Goal: Task Accomplishment & Management: Use online tool/utility

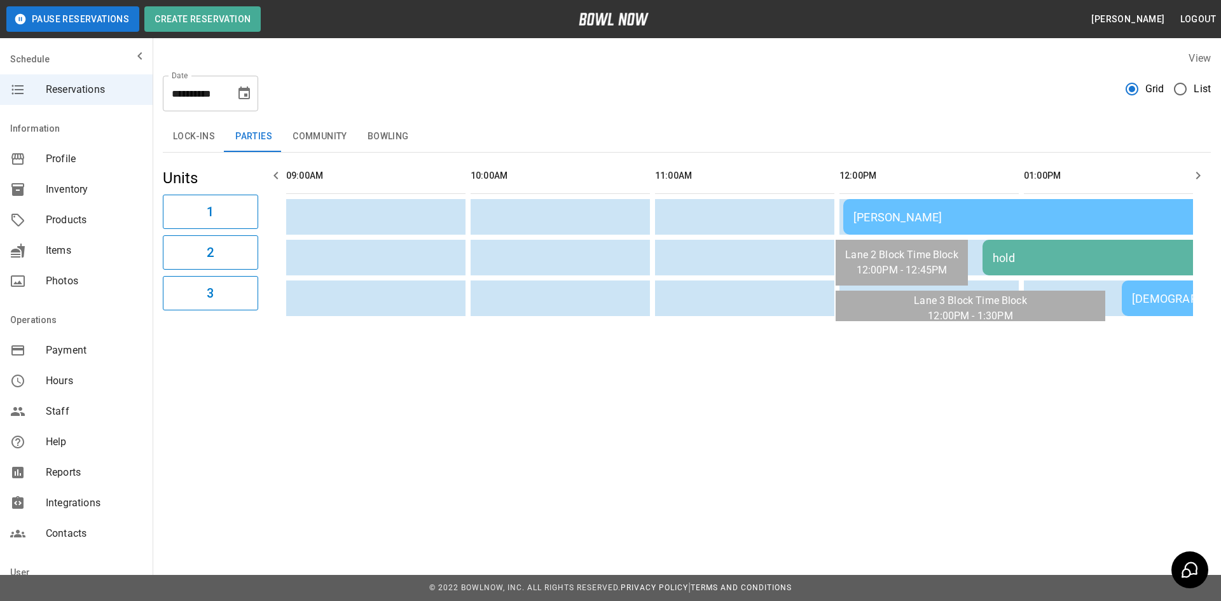
scroll to position [0, 2028]
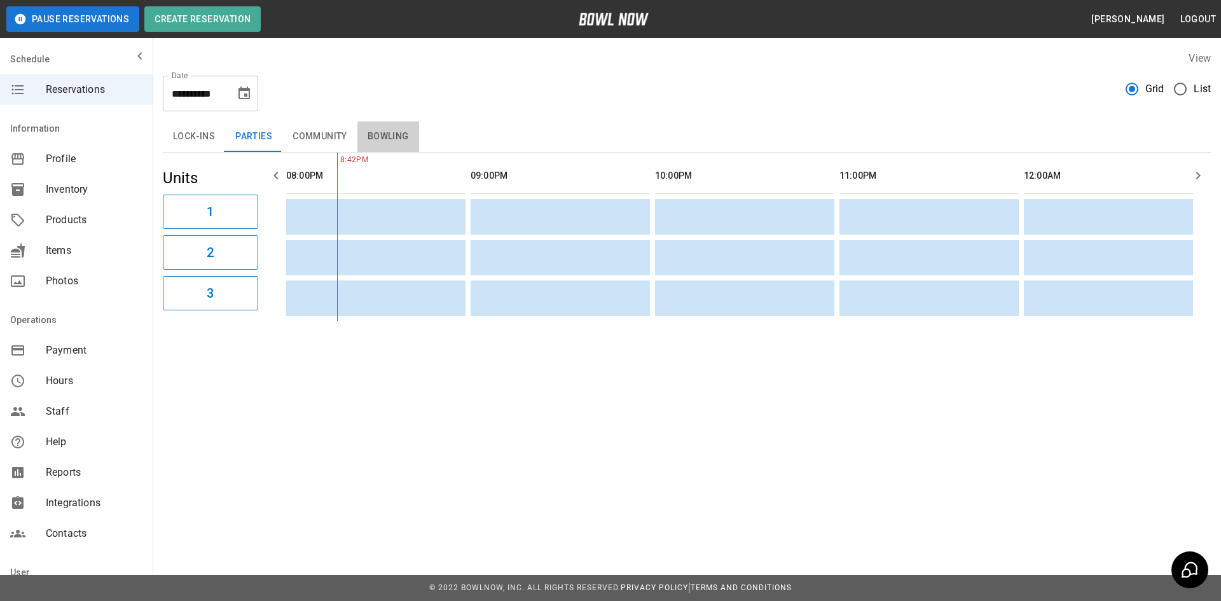
click at [377, 140] on button "Bowling" at bounding box center [388, 136] width 62 height 31
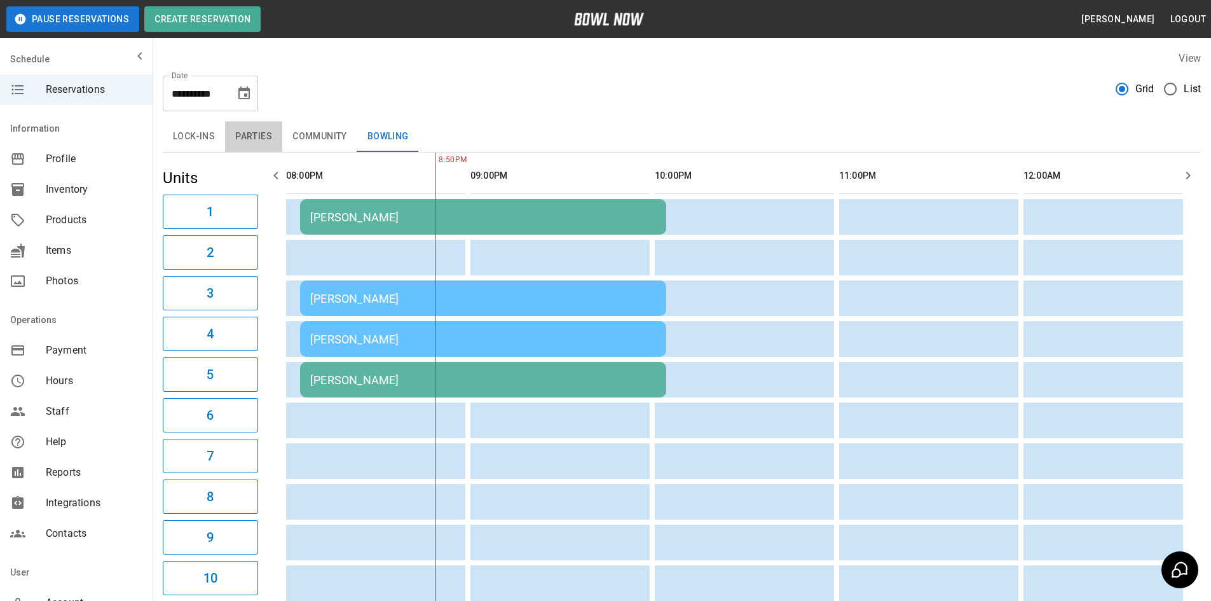
click at [261, 134] on button "Parties" at bounding box center [253, 136] width 57 height 31
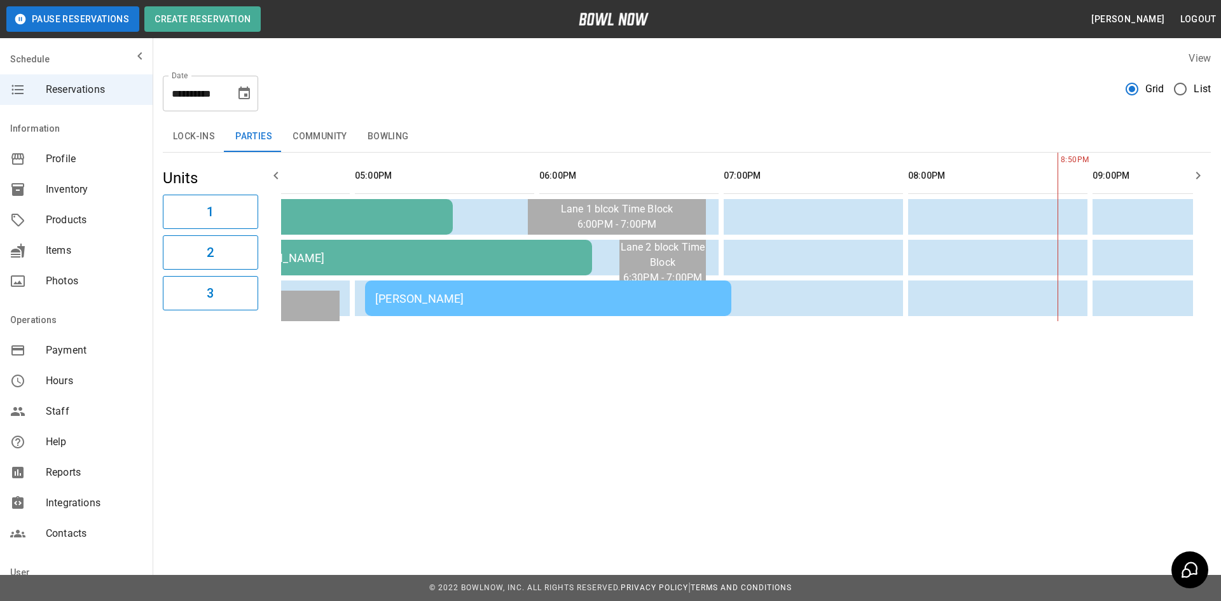
scroll to position [0, 0]
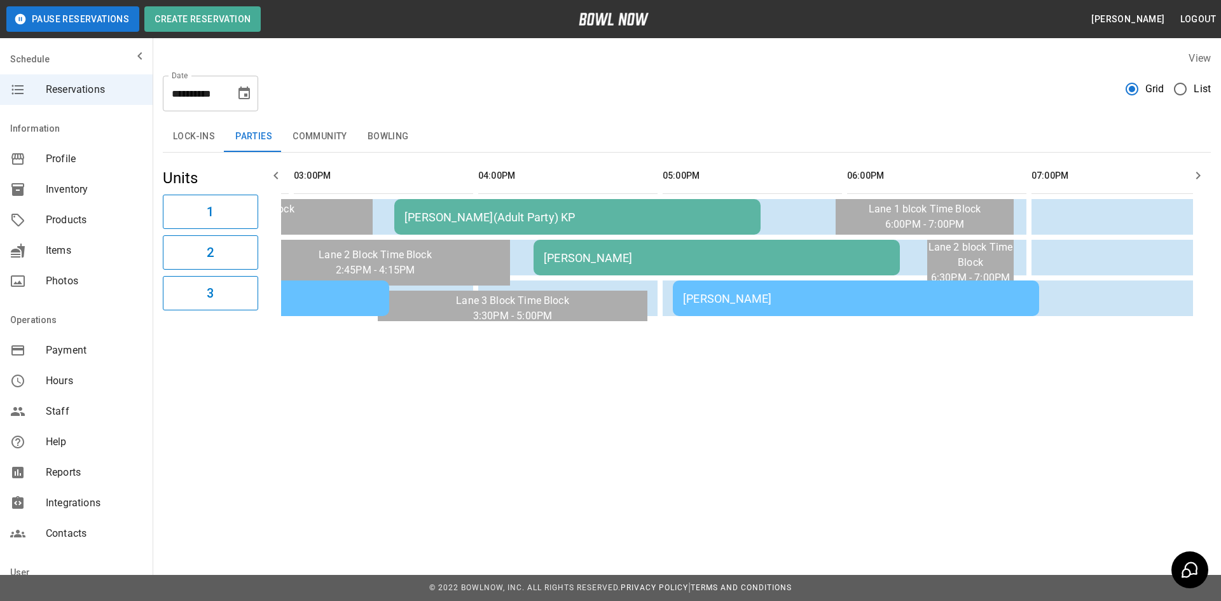
click at [739, 302] on div "[PERSON_NAME]" at bounding box center [856, 298] width 346 height 13
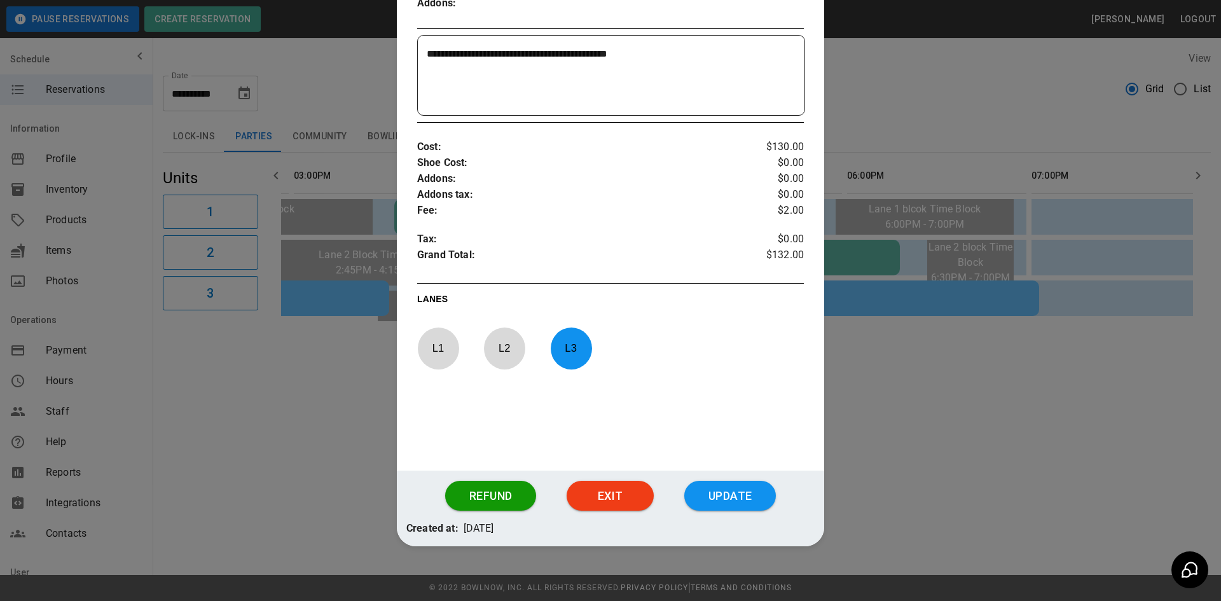
scroll to position [384, 0]
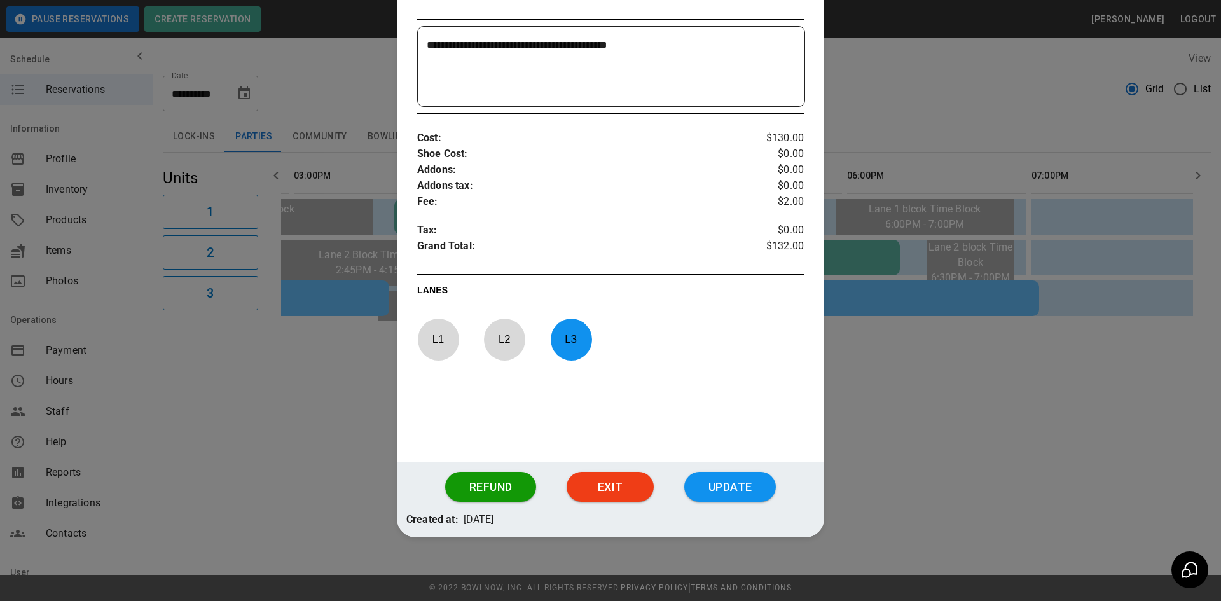
click at [873, 443] on div at bounding box center [610, 300] width 1221 height 601
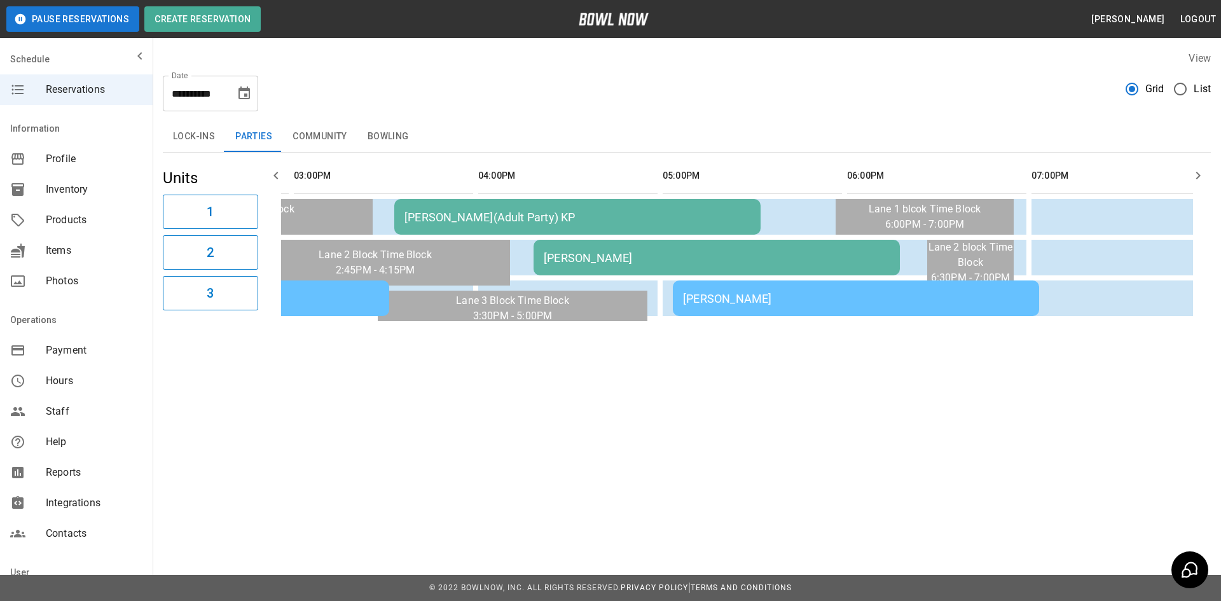
scroll to position [64, 0]
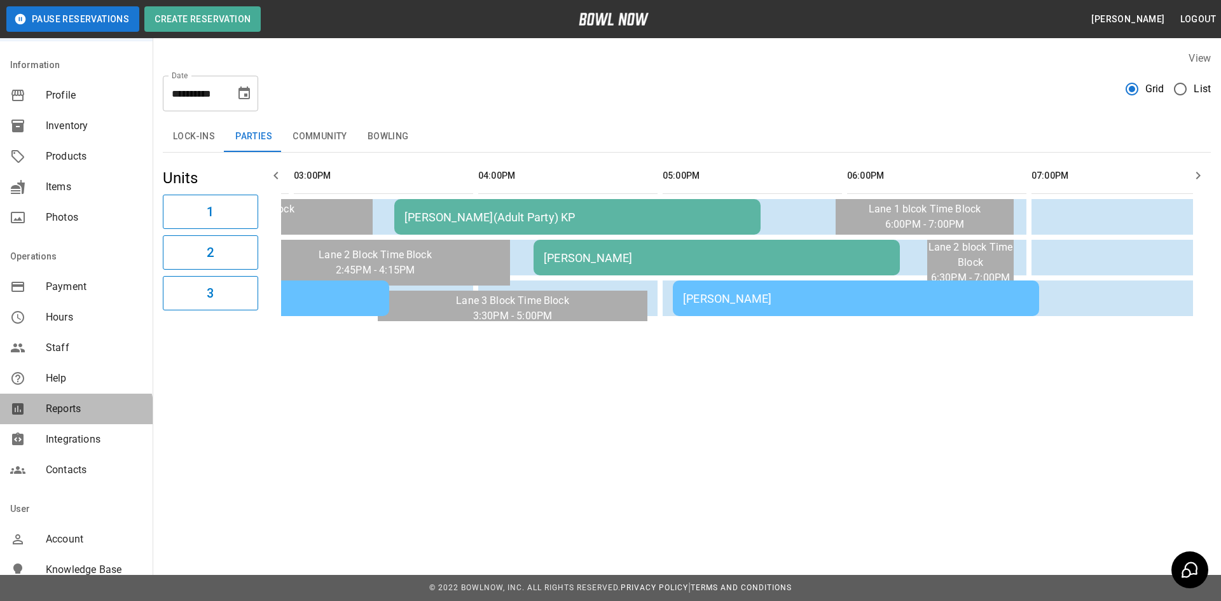
click at [76, 411] on span "Reports" at bounding box center [94, 408] width 97 height 15
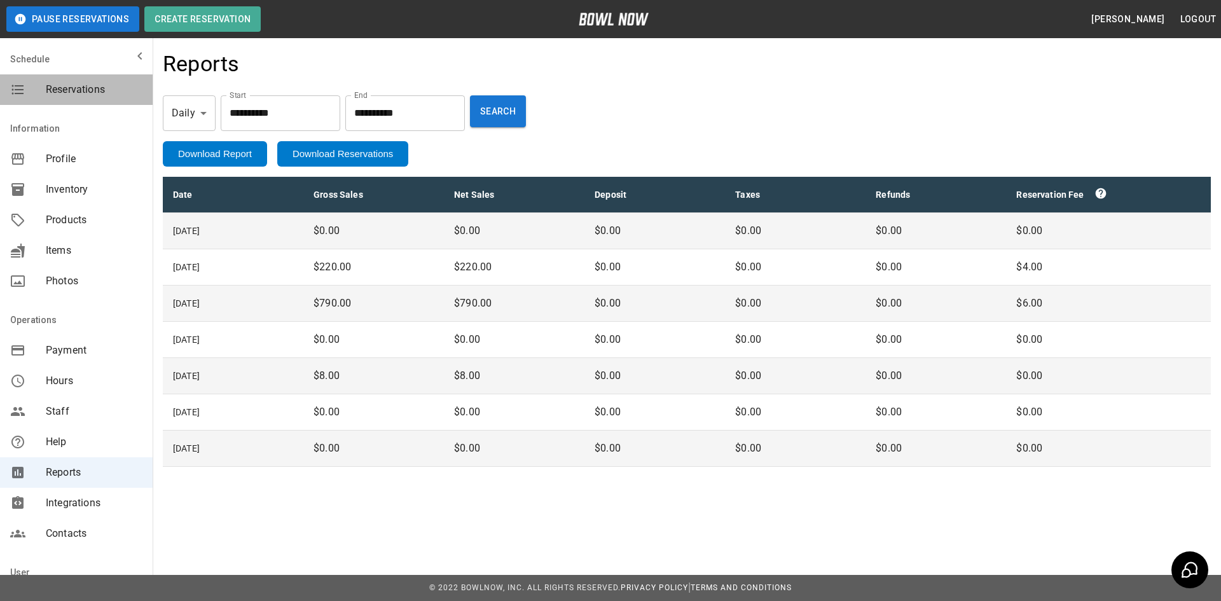
click at [76, 90] on span "Reservations" at bounding box center [94, 89] width 97 height 15
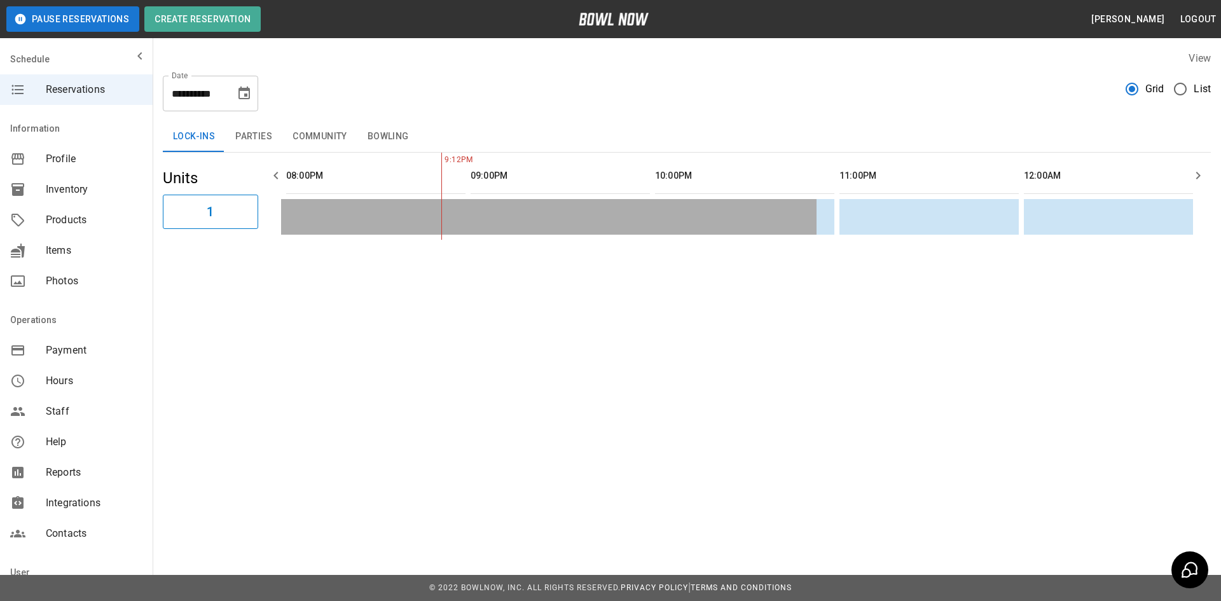
click at [245, 95] on icon "Choose date, selected date is Sep 24, 2025" at bounding box center [243, 92] width 11 height 13
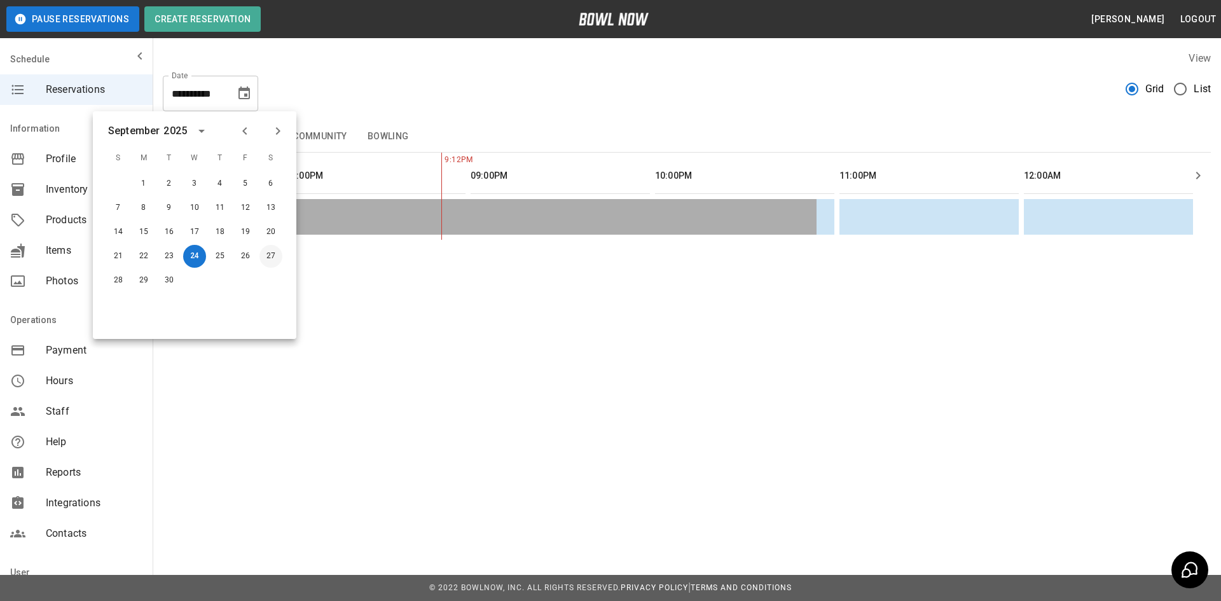
click at [267, 256] on button "27" at bounding box center [270, 256] width 23 height 23
type input "**********"
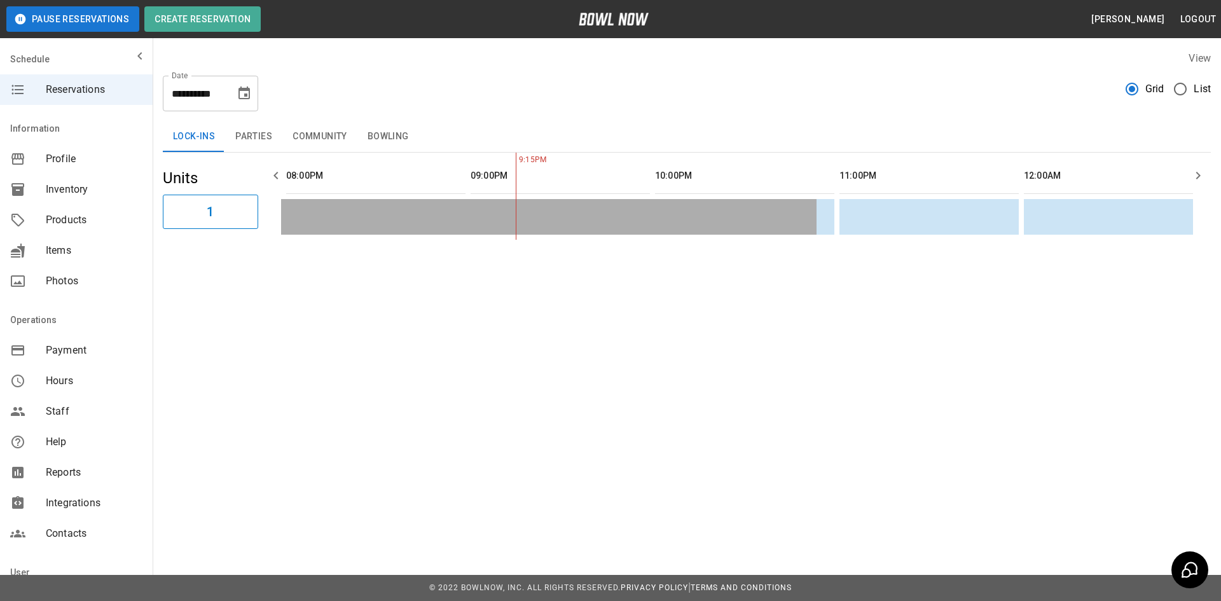
scroll to position [0, 2206]
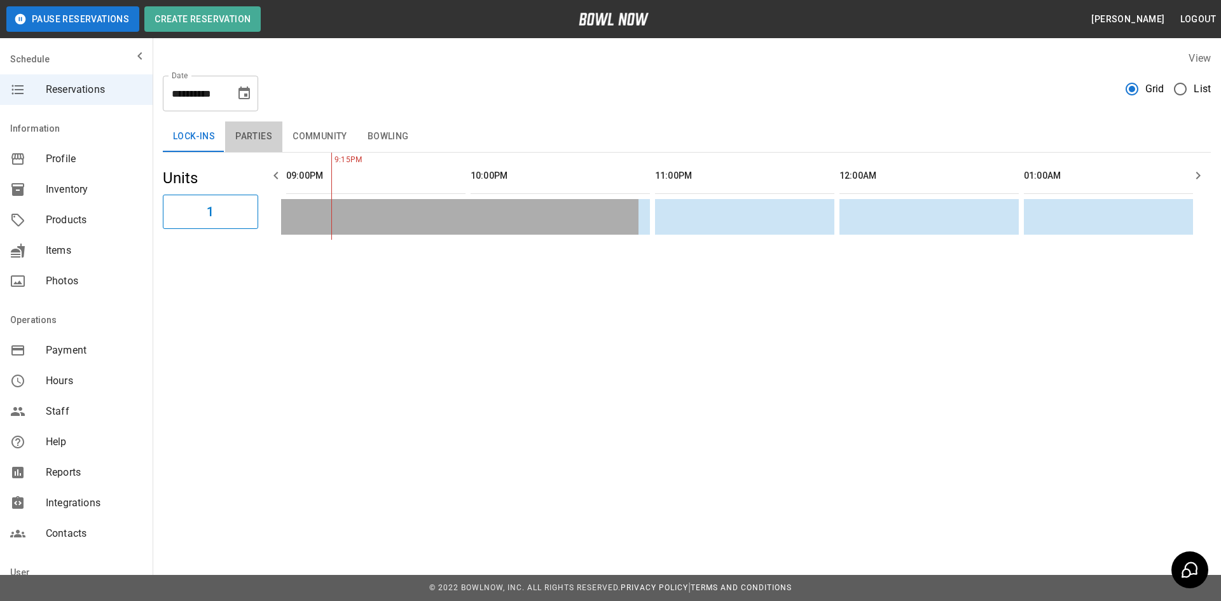
click at [270, 136] on button "Parties" at bounding box center [253, 136] width 57 height 31
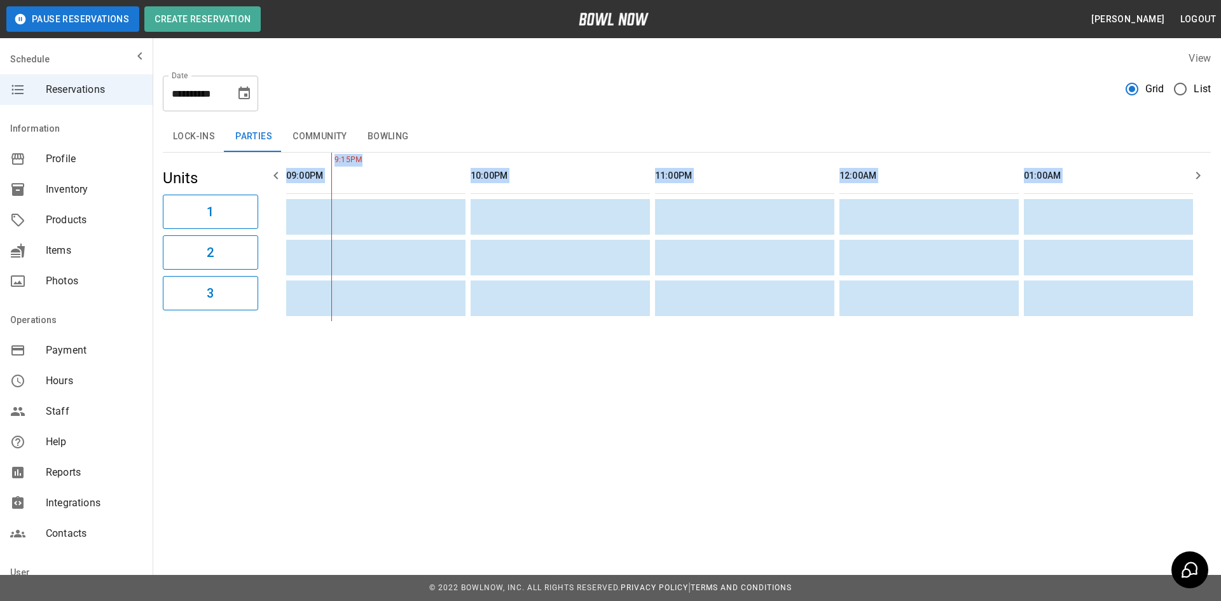
drag, startPoint x: 971, startPoint y: 331, endPoint x: 901, endPoint y: 326, distance: 70.1
click at [901, 326] on div "**********" at bounding box center [687, 186] width 1068 height 291
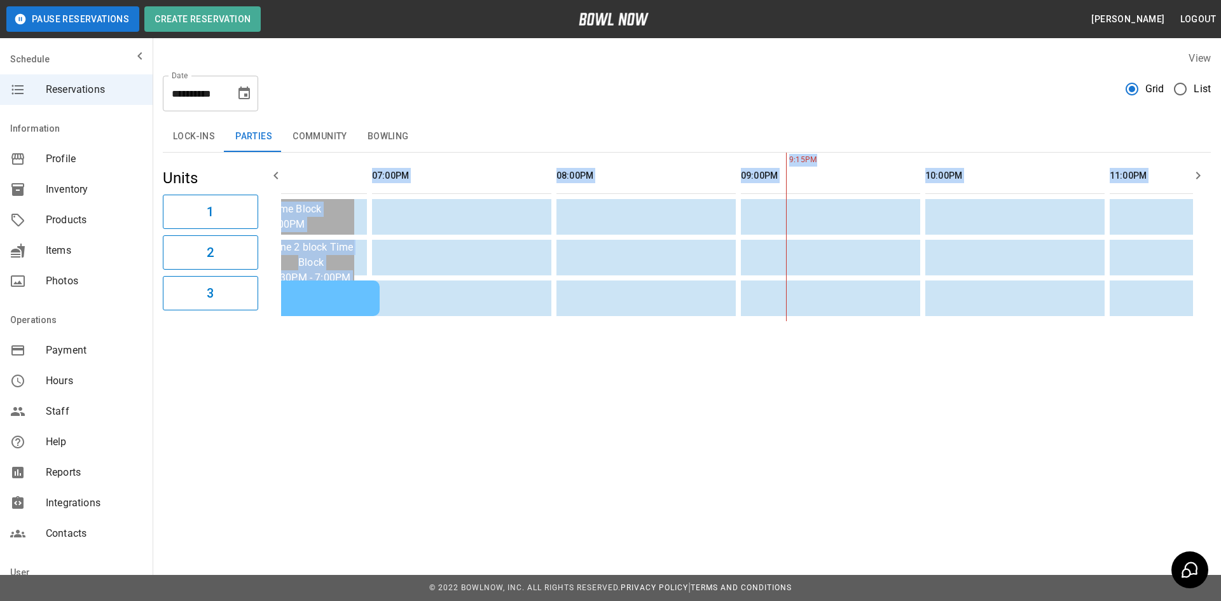
scroll to position [0, 1476]
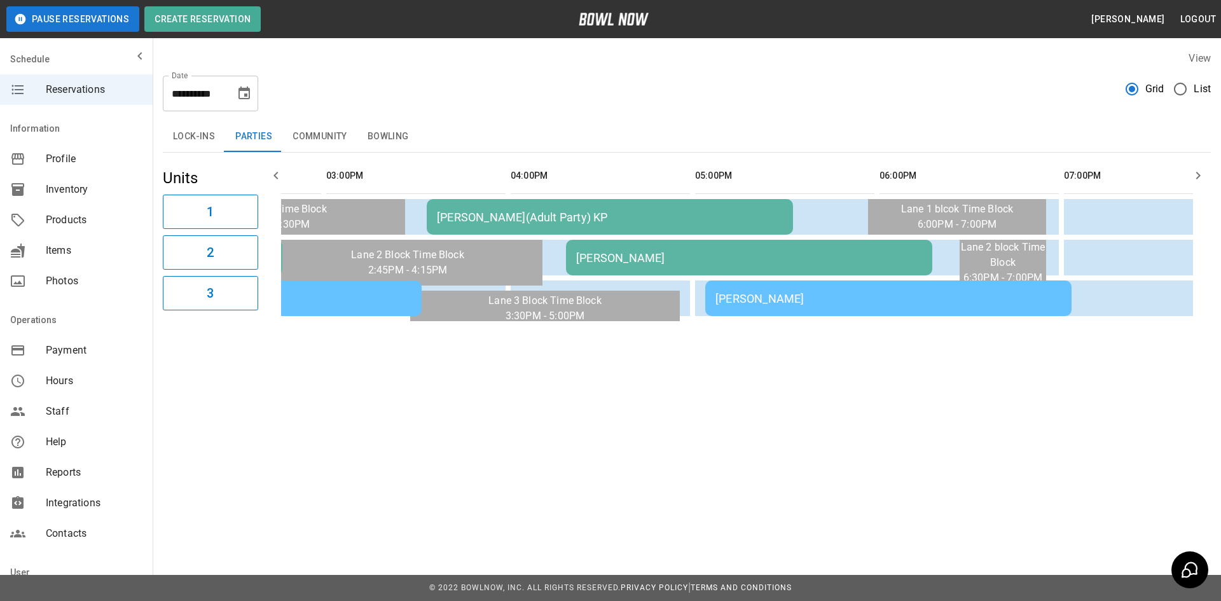
click at [851, 374] on div "**********" at bounding box center [610, 200] width 1221 height 400
click at [764, 302] on div "[PERSON_NAME]" at bounding box center [888, 298] width 346 height 13
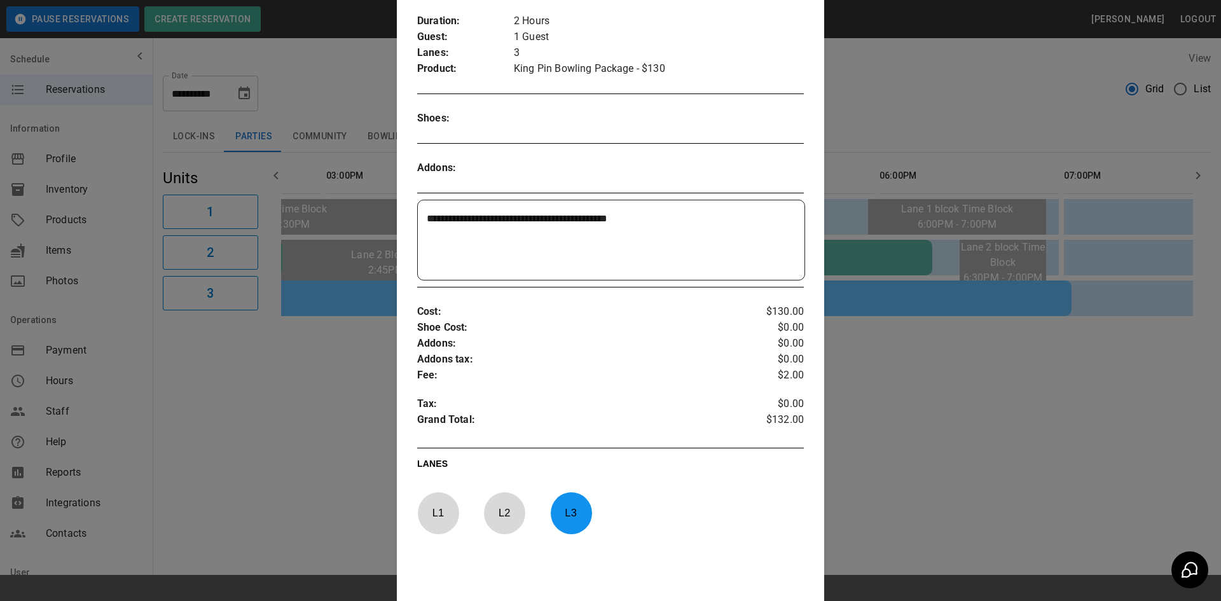
scroll to position [211, 0]
click at [964, 448] on div at bounding box center [610, 300] width 1221 height 601
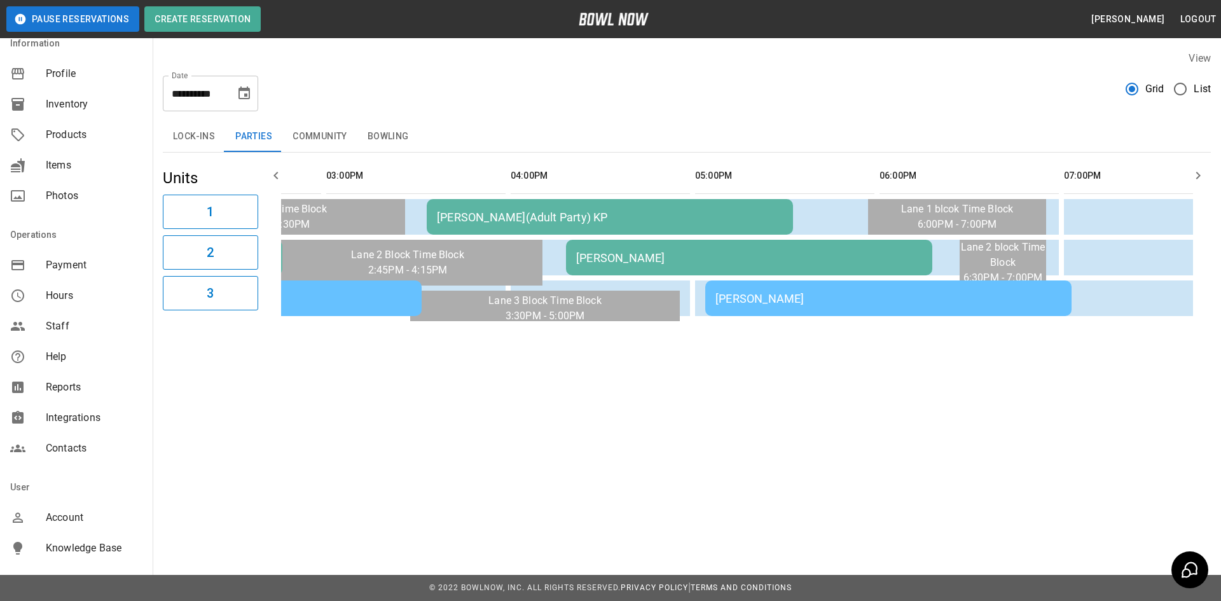
scroll to position [116, 0]
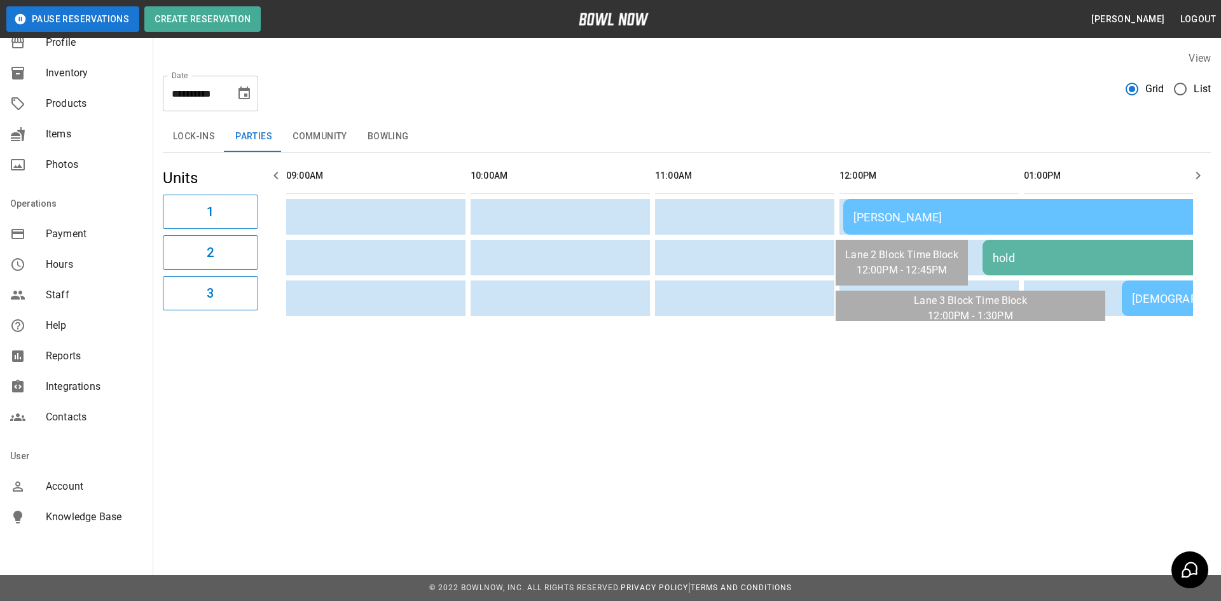
click at [72, 357] on span "Reports" at bounding box center [94, 355] width 97 height 15
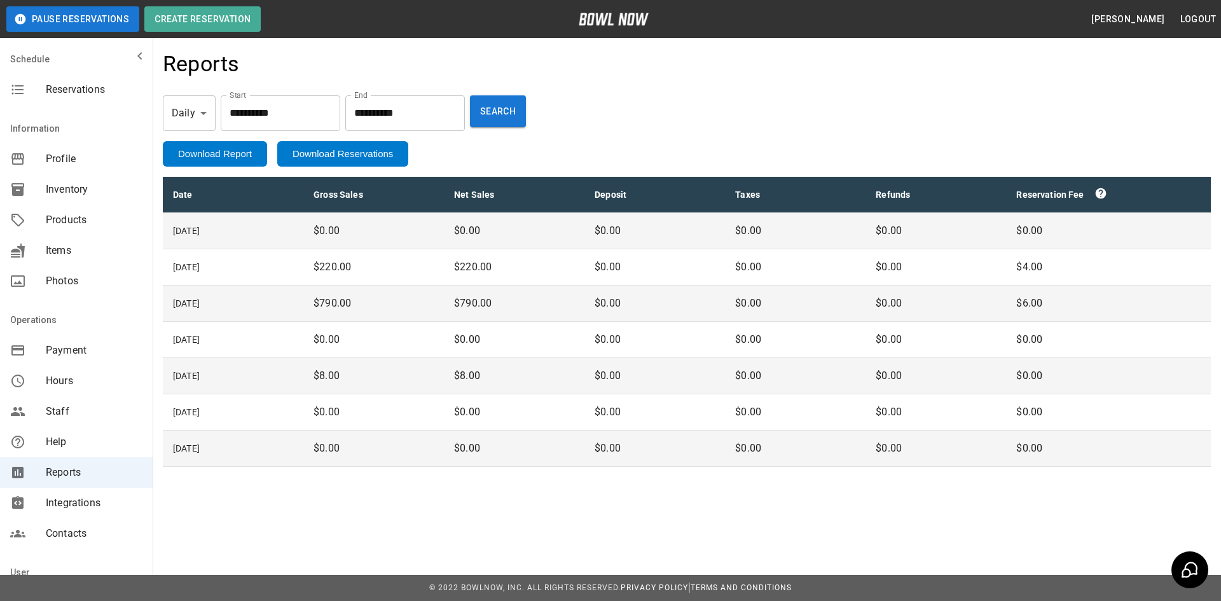
click at [312, 17] on div "Pause Reservations Create Reservation" at bounding box center [249, 18] width 486 height 25
click at [64, 154] on span "Profile" at bounding box center [94, 158] width 97 height 15
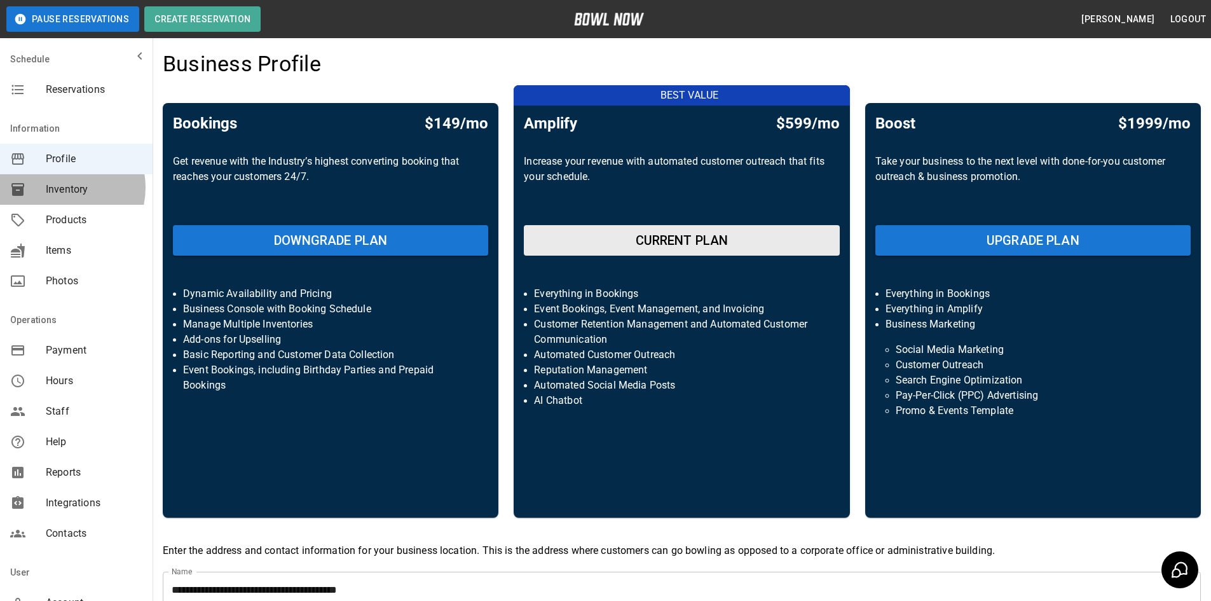
click at [61, 188] on span "Inventory" at bounding box center [94, 189] width 97 height 15
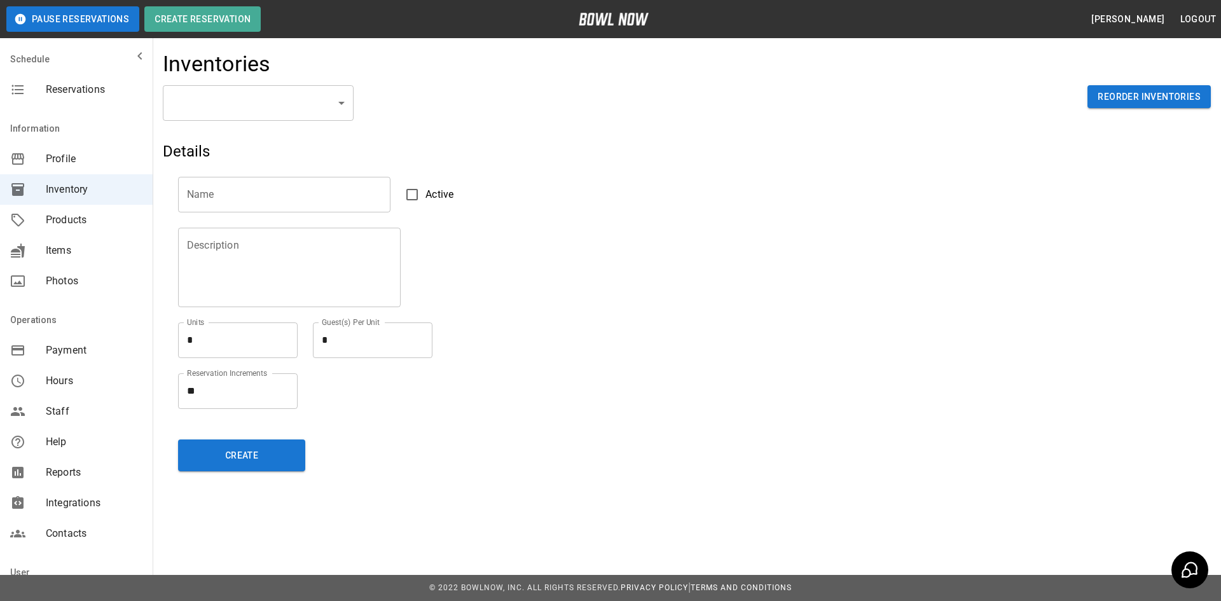
click at [76, 214] on span "Products" at bounding box center [94, 219] width 97 height 15
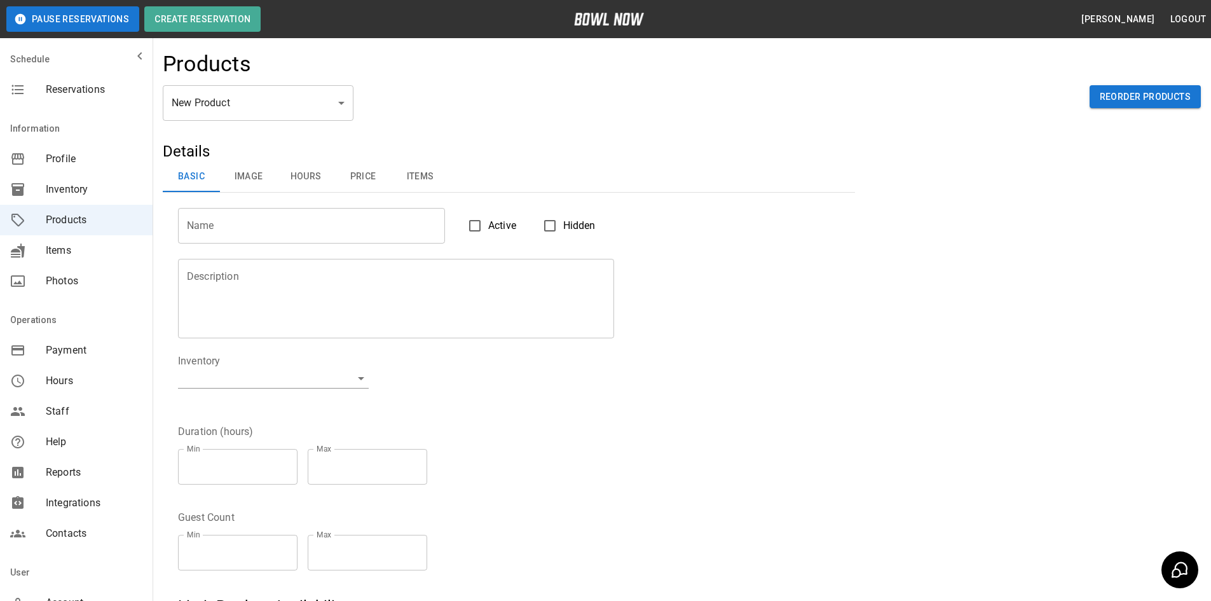
click at [68, 189] on span "Inventory" at bounding box center [94, 189] width 97 height 15
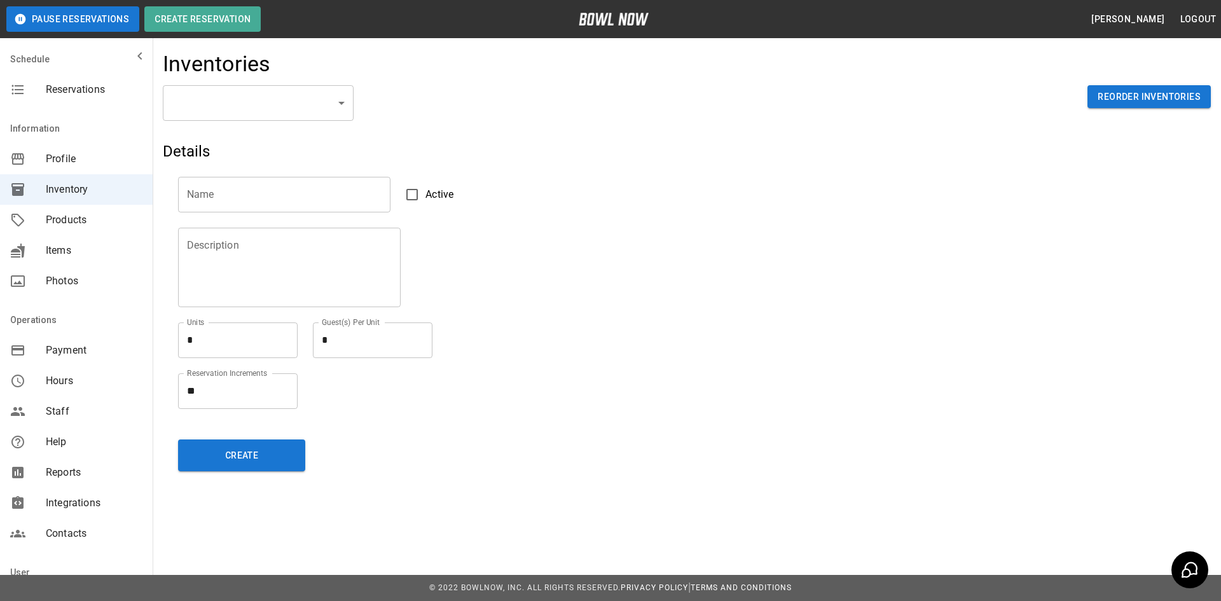
click at [348, 104] on body "Pause Reservations Create Reservation [PERSON_NAME] Logout Schedule Reservation…" at bounding box center [610, 300] width 1221 height 601
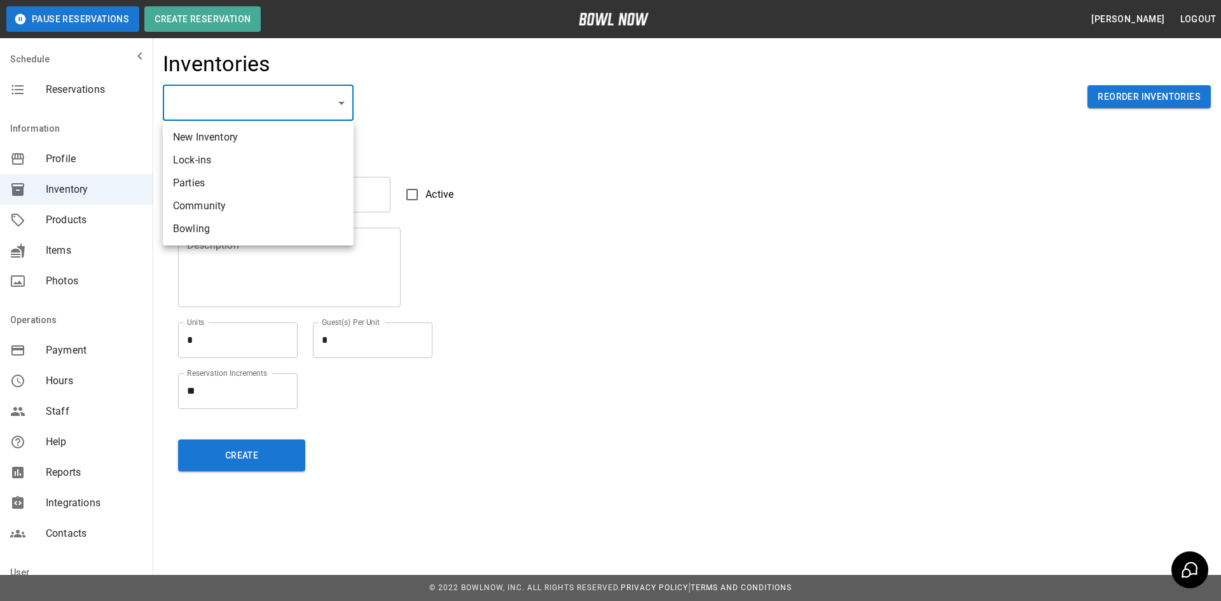
click at [86, 217] on div at bounding box center [610, 300] width 1221 height 601
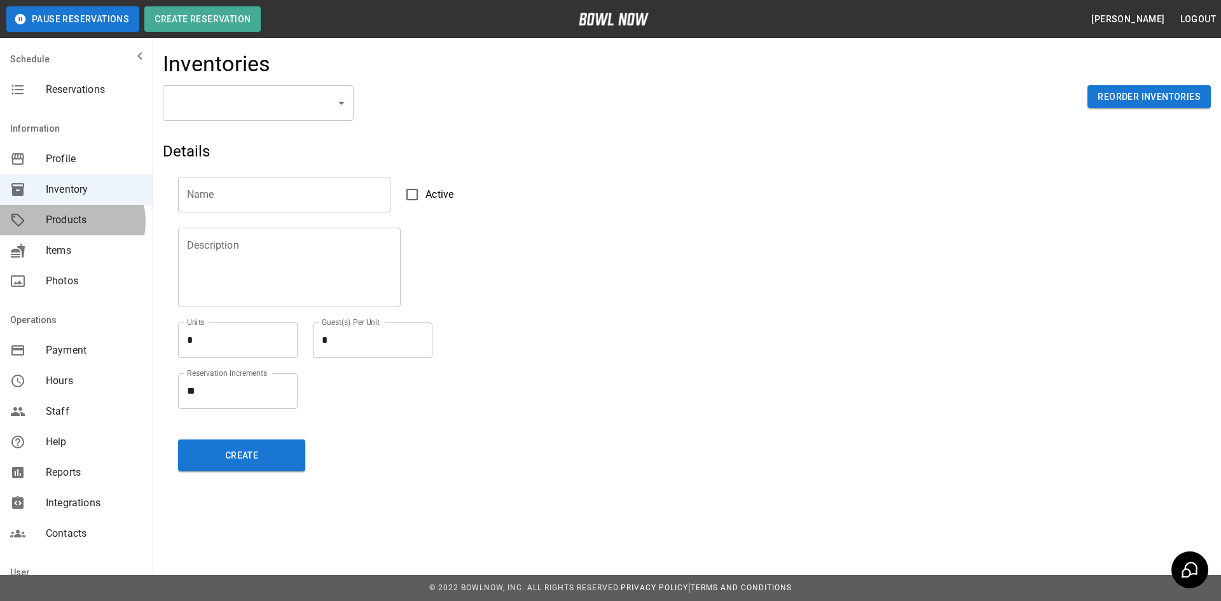
click at [66, 221] on span "Products" at bounding box center [94, 219] width 97 height 15
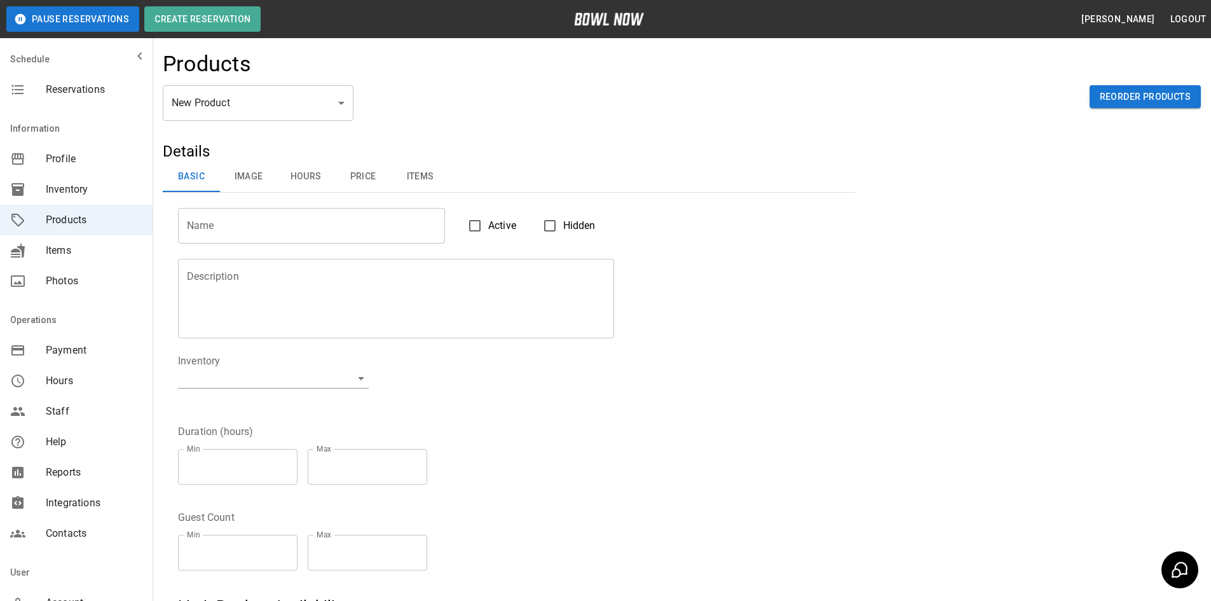
click at [348, 104] on body "Pause Reservations Create Reservation [PERSON_NAME] Logout Schedule Reservation…" at bounding box center [605, 410] width 1211 height 820
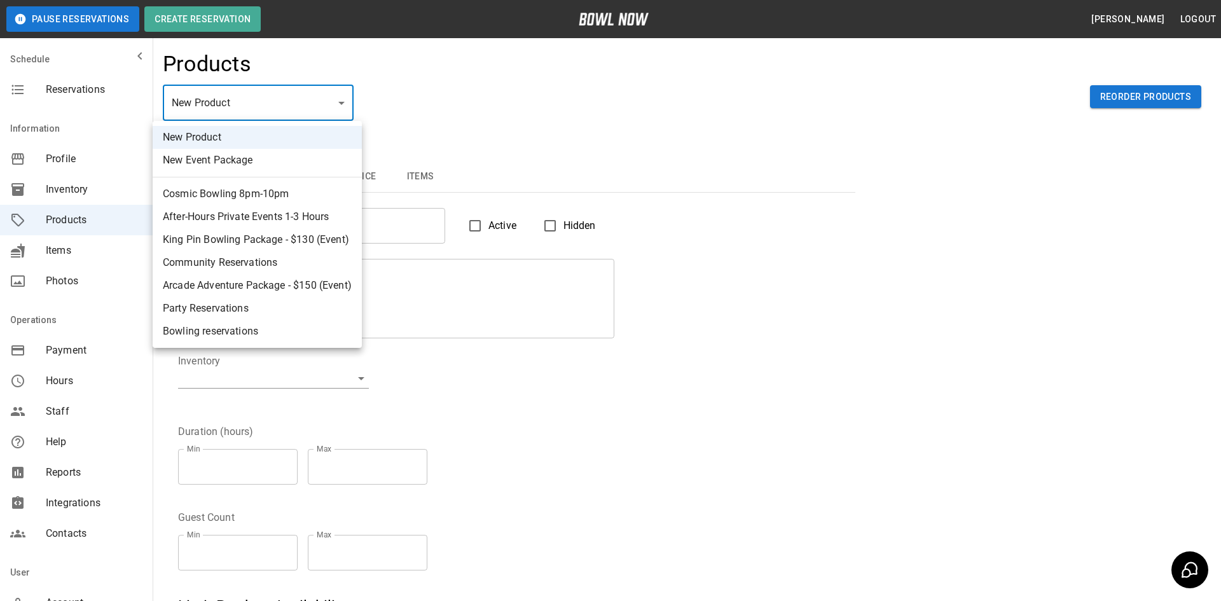
click at [486, 120] on div at bounding box center [610, 300] width 1221 height 601
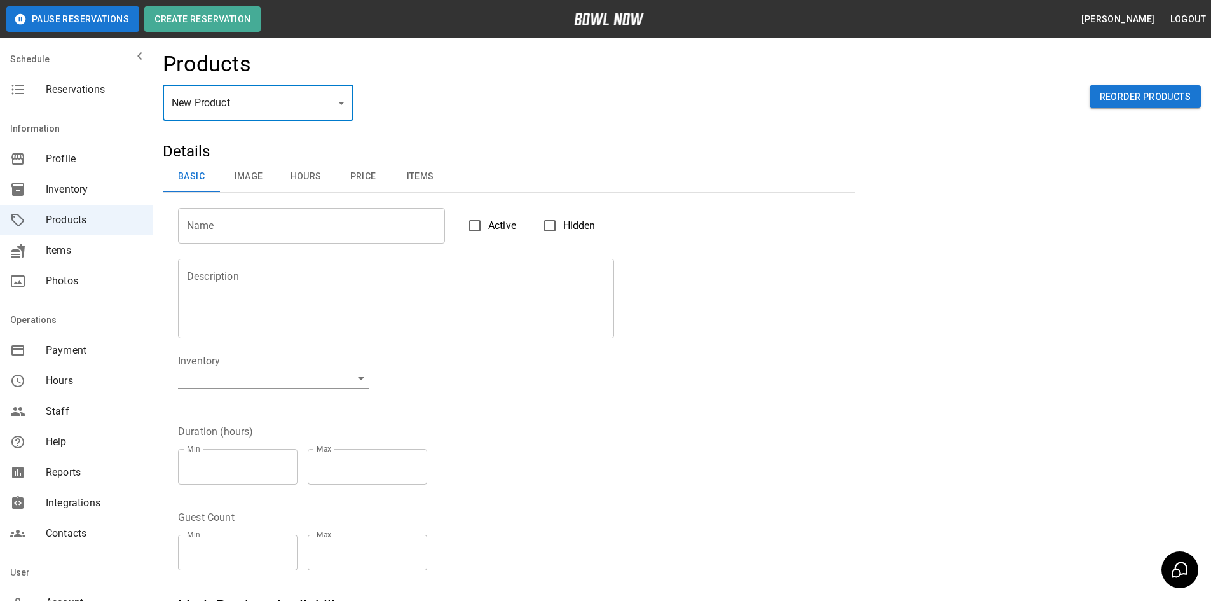
click at [68, 279] on span "Photos" at bounding box center [94, 280] width 97 height 15
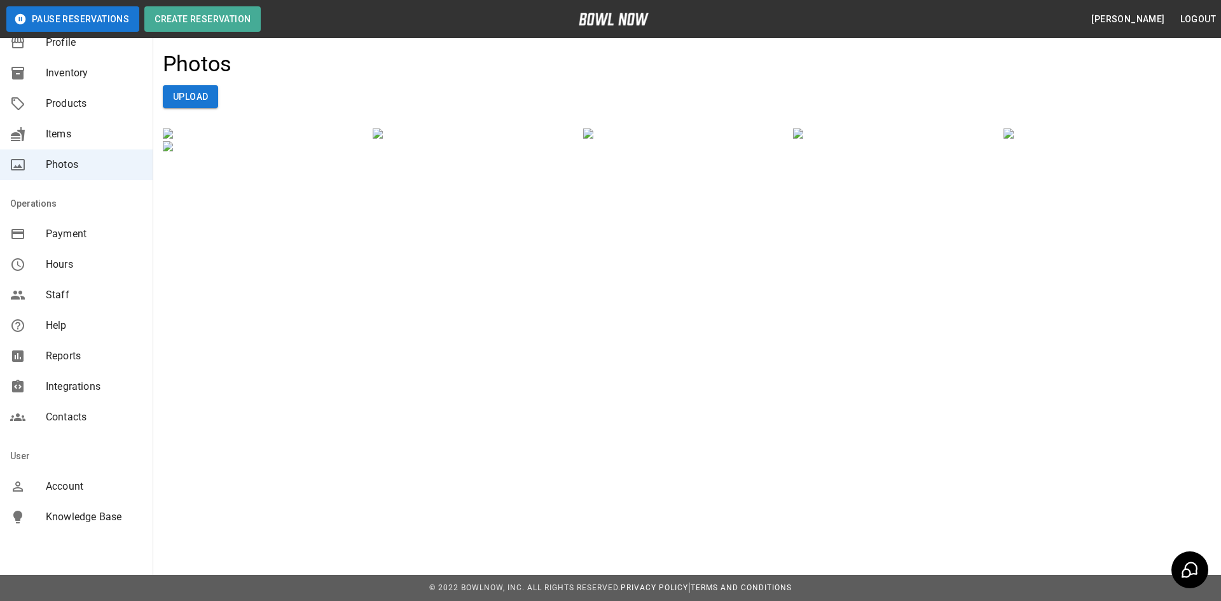
click at [66, 356] on span "Reports" at bounding box center [94, 355] width 97 height 15
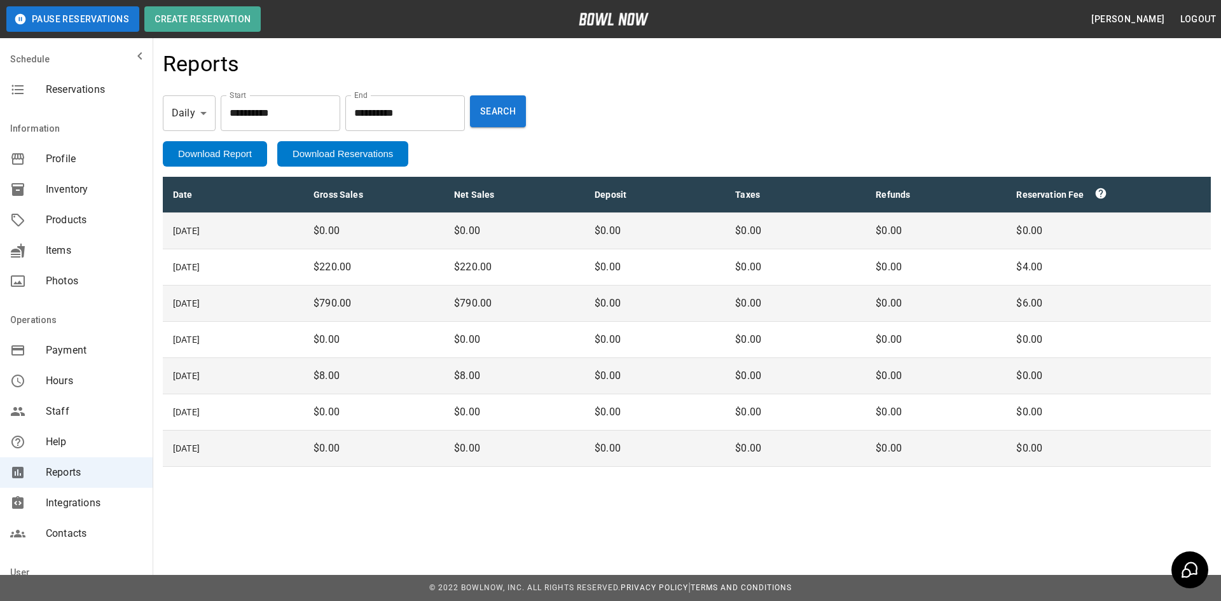
click at [200, 114] on body "**********" at bounding box center [610, 300] width 1221 height 601
click at [196, 167] on li "Monthly" at bounding box center [189, 170] width 60 height 23
type input "*****"
click at [540, 113] on button "Search" at bounding box center [512, 111] width 56 height 32
